Goal: Information Seeking & Learning: Check status

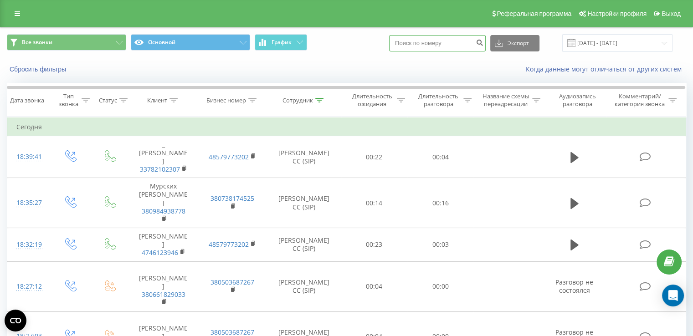
click at [437, 51] on input at bounding box center [437, 43] width 97 height 16
paste input "380733888771"
type input "380733888771"
click at [484, 40] on icon "submit" at bounding box center [480, 41] width 8 height 5
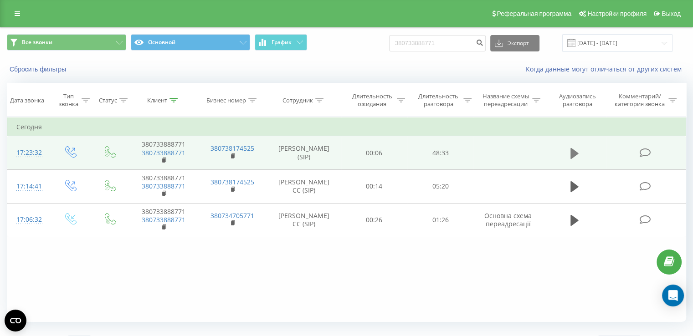
click at [574, 152] on icon at bounding box center [575, 153] width 8 height 11
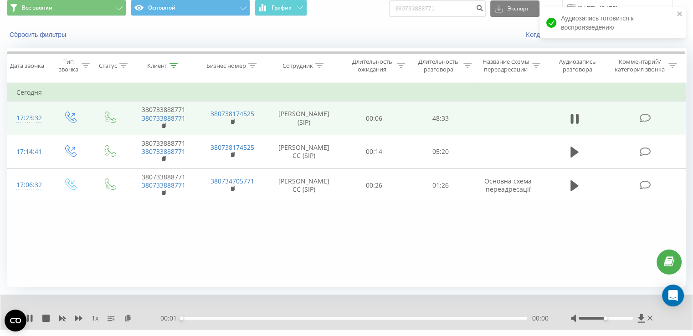
scroll to position [55, 0]
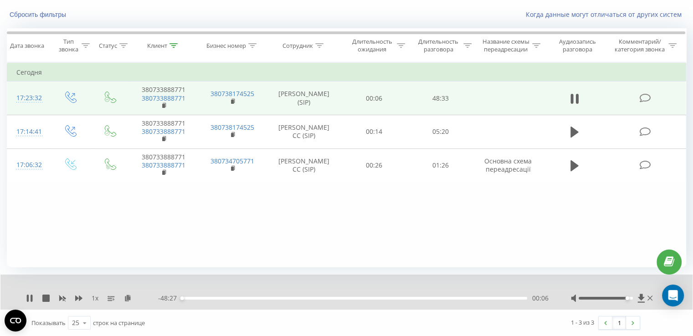
drag, startPoint x: 602, startPoint y: 299, endPoint x: 629, endPoint y: 297, distance: 27.0
click at [629, 297] on div at bounding box center [606, 298] width 54 height 3
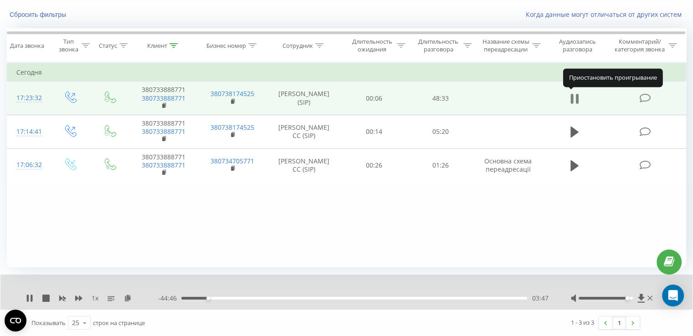
click at [575, 99] on icon at bounding box center [575, 99] width 8 height 13
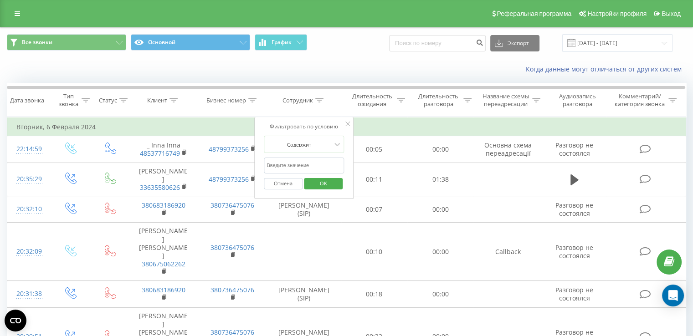
drag, startPoint x: 309, startPoint y: 161, endPoint x: 309, endPoint y: 166, distance: 5.5
click at [309, 161] on input "text" at bounding box center [304, 166] width 80 height 16
type input "[PERSON_NAME]"
click at [327, 184] on span "OK" at bounding box center [324, 183] width 26 height 14
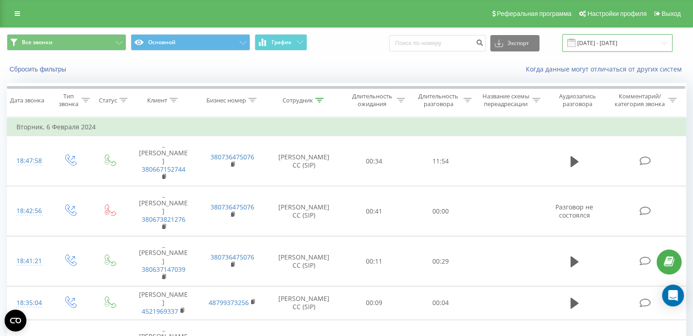
click at [601, 47] on input "[DATE] - [DATE]" at bounding box center [617, 43] width 110 height 18
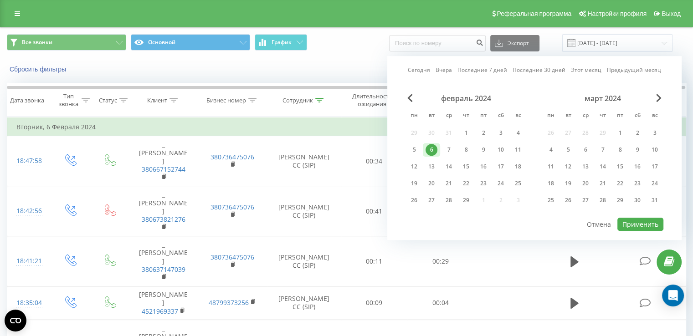
click at [420, 70] on link "Сегодня" at bounding box center [419, 70] width 22 height 9
click at [626, 214] on div "февраль 2024 пн вт ср чт пт сб вс 29 30 31 1 2 3 4 5 6 7 8 9 10 11 12 13 14 15 …" at bounding box center [535, 155] width 258 height 123
click at [635, 219] on button "Применить" at bounding box center [641, 224] width 46 height 13
type input "[DATE] - [DATE]"
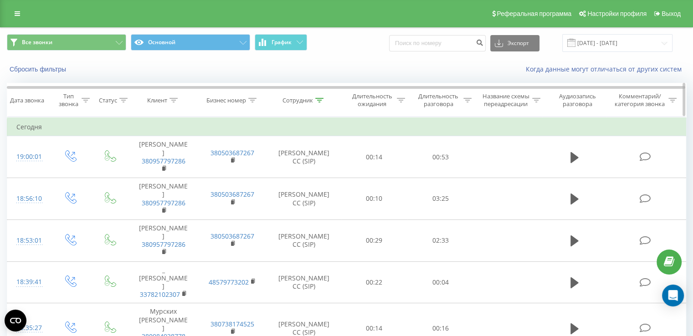
click at [444, 99] on div "Длительность разговора" at bounding box center [439, 100] width 46 height 15
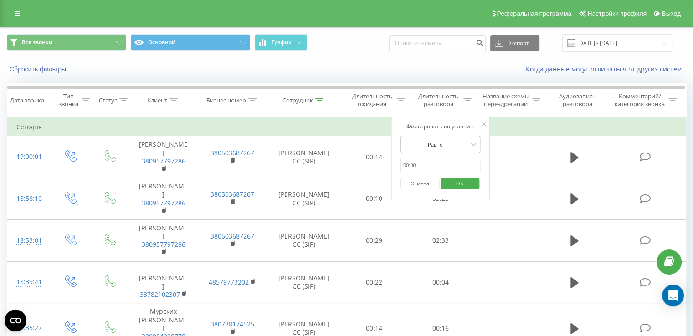
click at [450, 145] on div at bounding box center [435, 144] width 65 height 9
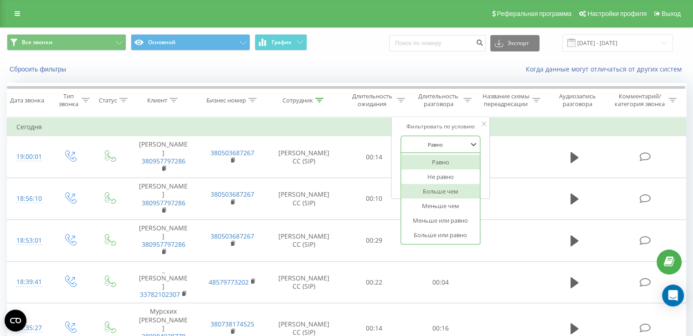
drag, startPoint x: 458, startPoint y: 193, endPoint x: 452, endPoint y: 185, distance: 9.8
click at [459, 193] on div "Больше чем" at bounding box center [440, 191] width 79 height 15
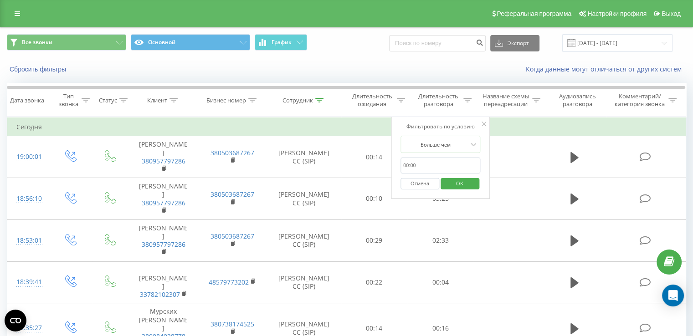
drag, startPoint x: 438, startPoint y: 166, endPoint x: 447, endPoint y: 172, distance: 10.6
click at [438, 166] on input "text" at bounding box center [441, 166] width 80 height 16
type input "00:59"
click at [455, 185] on span "OK" at bounding box center [460, 183] width 26 height 14
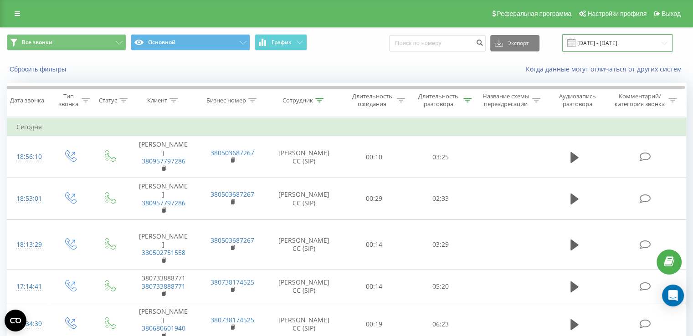
click at [601, 43] on input "[DATE] - [DATE]" at bounding box center [617, 43] width 110 height 18
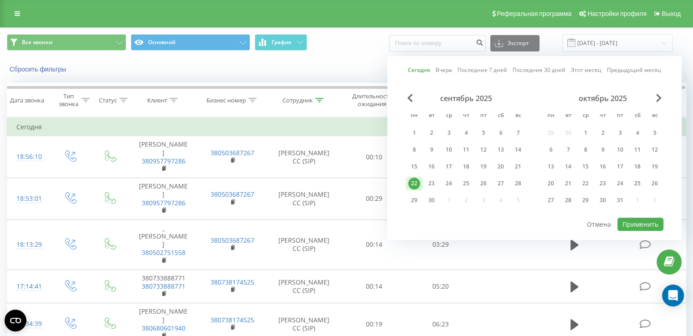
click at [419, 71] on link "Сегодня" at bounding box center [419, 70] width 22 height 9
click at [642, 225] on button "Применить" at bounding box center [641, 224] width 46 height 13
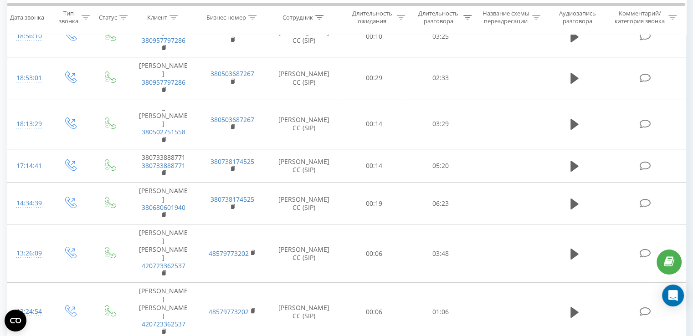
scroll to position [134, 0]
